Goal: Book appointment/travel/reservation

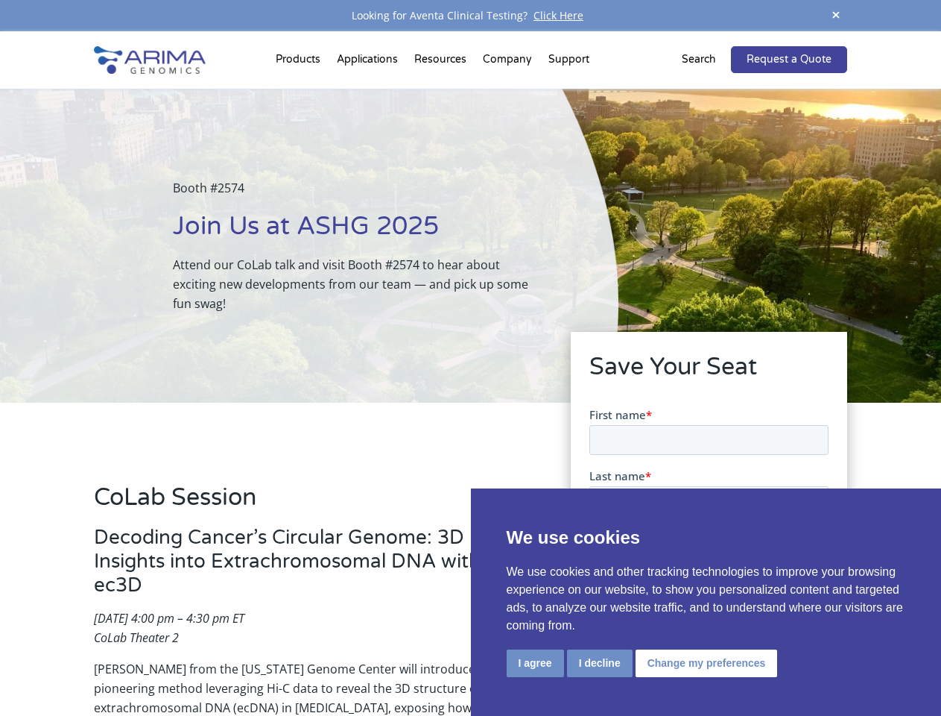
click at [470, 358] on div "Booth #2574 Join Us at ASHG 2025 Attend our CoLab talk and visit Booth #2574 to…" at bounding box center [309, 246] width 619 height 314
click at [535, 663] on button "I agree" at bounding box center [535, 663] width 57 height 28
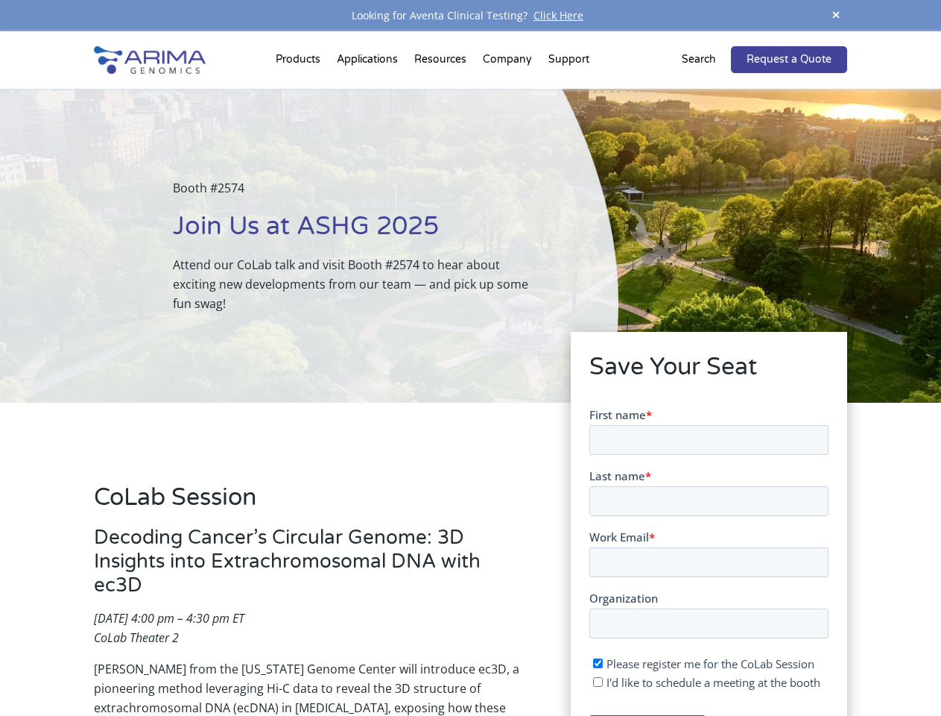
click at [599, 681] on input "I'd like to schedule a meeting at the booth" at bounding box center [598, 681] width 10 height 10
click at [704, 681] on span "I'd like to schedule a meeting at the booth" at bounding box center [713, 681] width 214 height 15
click at [602, 681] on input "I'd like to schedule a meeting at the booth" at bounding box center [598, 681] width 10 height 10
checkbox input "false"
click at [836, 16] on span at bounding box center [836, 16] width 22 height 20
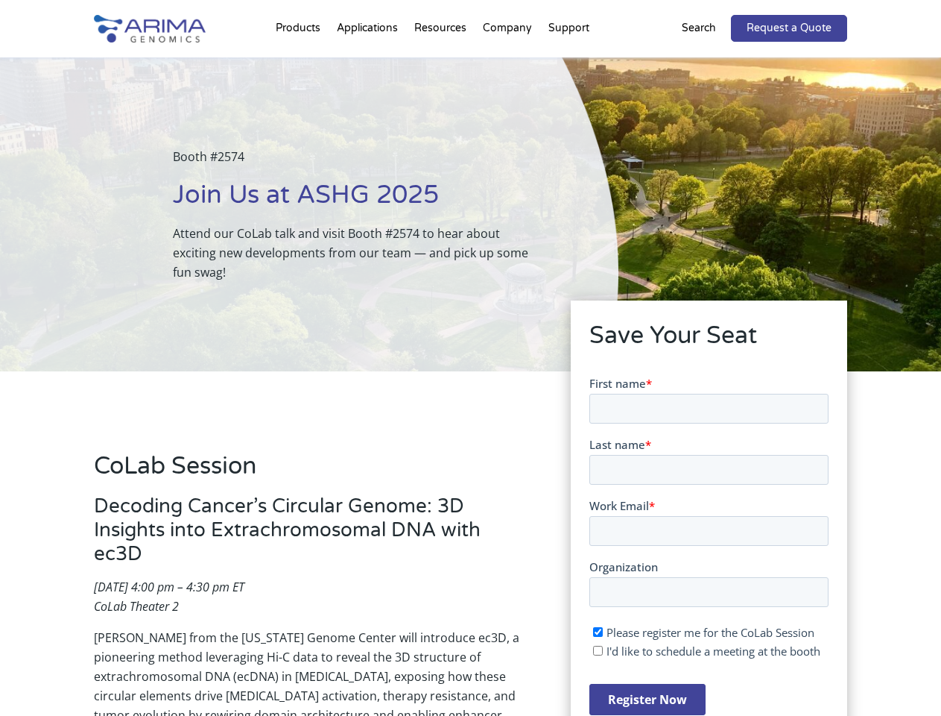
click at [300, 63] on div "Booth #2574 Join Us at ASHG 2025 Attend our CoLab talk and visit Booth #2574 to…" at bounding box center [309, 214] width 619 height 314
click at [442, 63] on div "Booth #2574 Join Us at ASHG 2025 Attend our CoLab talk and visit Booth #2574 to…" at bounding box center [309, 214] width 619 height 314
click at [508, 63] on div "Booth #2574 Join Us at ASHG 2025 Attend our CoLab talk and visit Booth #2574 to…" at bounding box center [309, 214] width 619 height 314
click at [569, 63] on div "Booth #2574 Join Us at ASHG 2025 Attend our CoLab talk and visit Booth #2574 to…" at bounding box center [309, 214] width 619 height 314
